Goal: Task Accomplishment & Management: Manage account settings

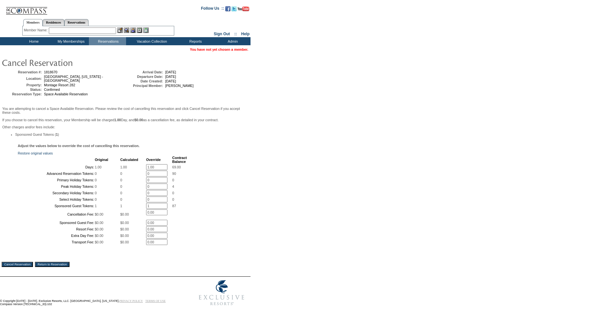
click at [157, 170] on input "1.00" at bounding box center [156, 167] width 21 height 6
type input "0"
click at [198, 163] on div "Adjust the values below to override the cost of cancelling this reservation. Re…" at bounding box center [125, 198] width 247 height 108
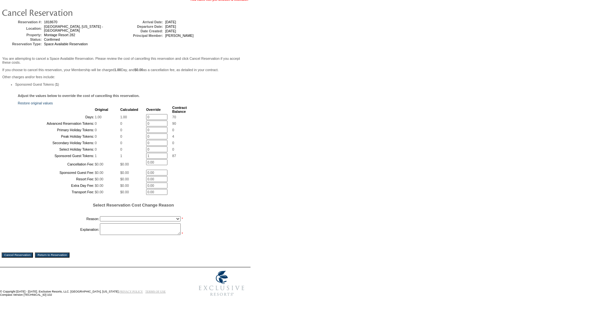
scroll to position [112, 0]
click at [115, 217] on select "Creating Continuous Stay Days Booked After Cancellation Experiential / Hotel / …" at bounding box center [140, 218] width 81 height 5
select select "1030"
click at [115, 226] on textarea at bounding box center [140, 230] width 81 height 12
type textarea "combining two reservations SW"
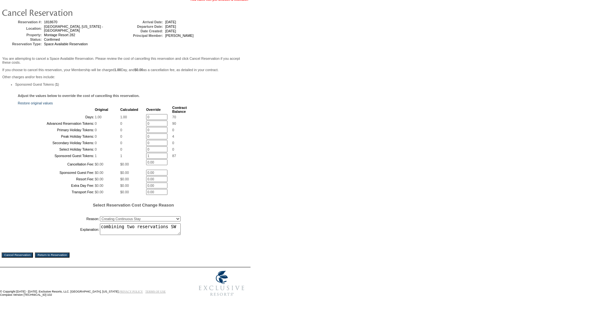
drag, startPoint x: 26, startPoint y: 254, endPoint x: 331, endPoint y: 32, distance: 377.0
click at [26, 254] on input "Cancel Reservation" at bounding box center [17, 255] width 31 height 5
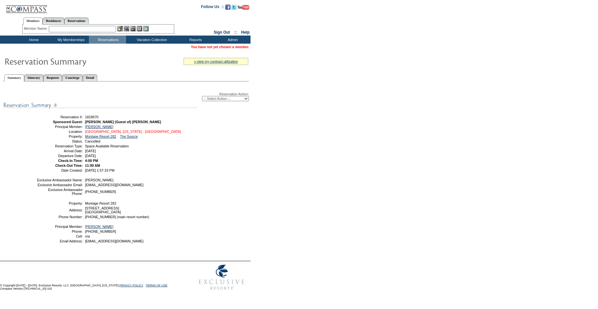
click at [113, 134] on link "Laguna Beach, California - Montage Laguna Beach" at bounding box center [133, 132] width 96 height 4
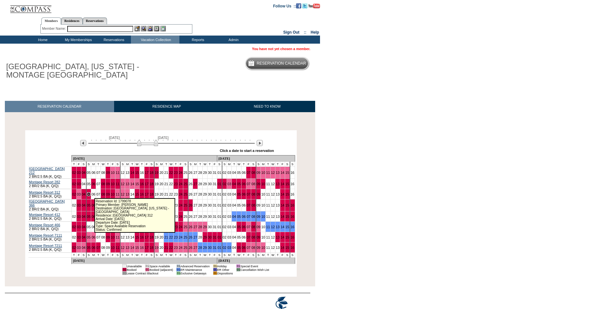
click at [91, 192] on link "05" at bounding box center [89, 194] width 4 height 4
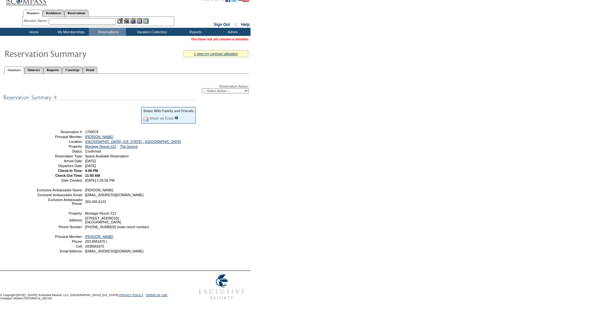
scroll to position [17, 0]
click at [222, 88] on select "-- Select Action -- Modify Reservation Dates Modify Reservation Cost Modify Occ…" at bounding box center [225, 90] width 47 height 5
select select "ChangeClubProp"
click at [202, 88] on select "-- Select Action -- Modify Reservation Dates Modify Reservation Cost Modify Occ…" at bounding box center [225, 90] width 47 height 5
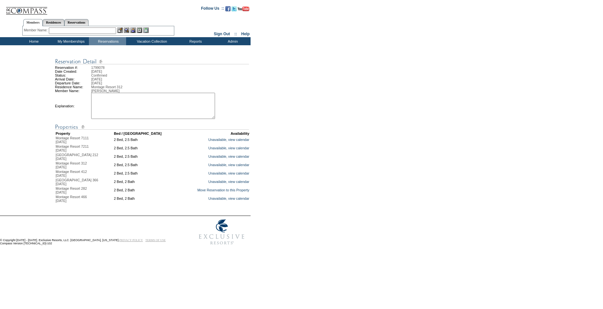
click at [153, 110] on textarea at bounding box center [153, 106] width 124 height 26
type textarea "moving to help create a continuous stay SW"
click at [206, 192] on link "Move Reservation to this Property" at bounding box center [223, 190] width 52 height 4
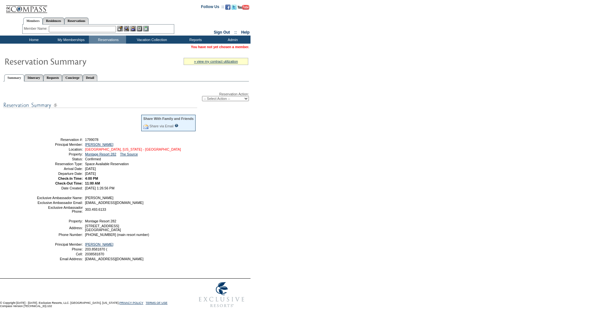
click at [107, 151] on link "[GEOGRAPHIC_DATA], [US_STATE] - [GEOGRAPHIC_DATA]" at bounding box center [133, 150] width 96 height 4
